Goal: Check status: Check status

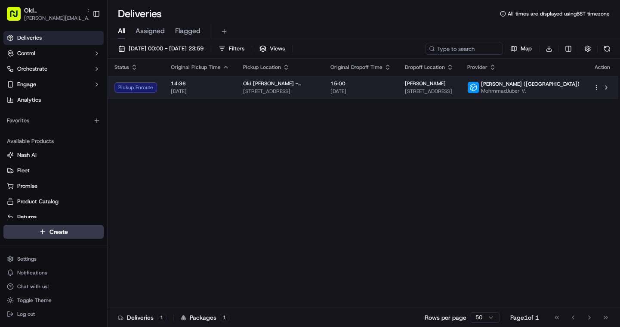
click at [223, 94] on span "[DATE]" at bounding box center [200, 91] width 59 height 7
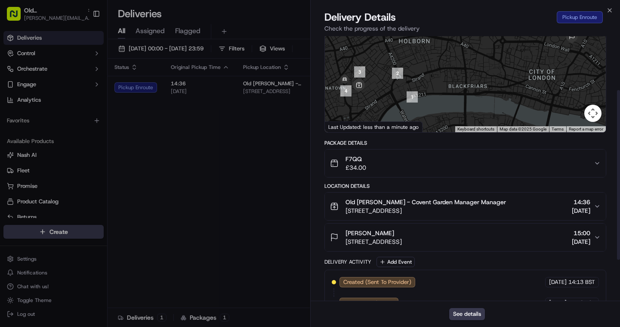
scroll to position [148, 0]
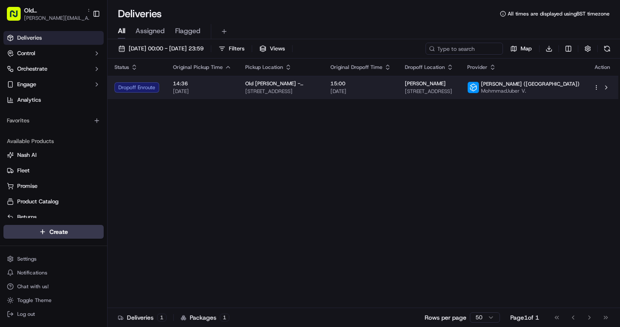
click at [227, 90] on span "[DATE]" at bounding box center [202, 91] width 59 height 7
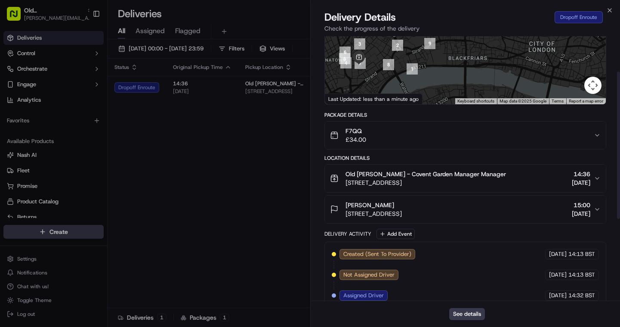
scroll to position [0, 0]
